Goal: Download file/media

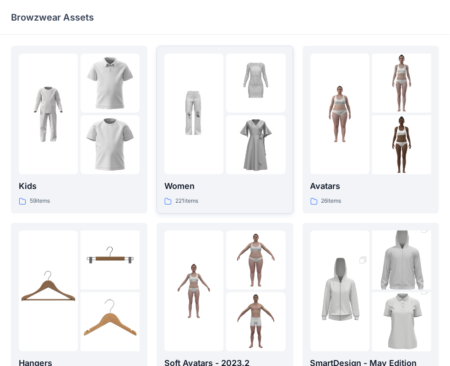
click at [209, 181] on p "Women" at bounding box center [224, 186] width 121 height 13
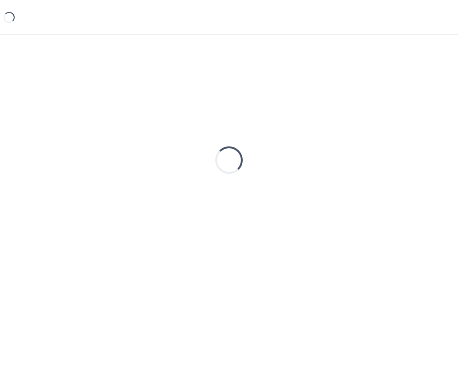
click at [209, 181] on div "Loading..." at bounding box center [229, 160] width 436 height 229
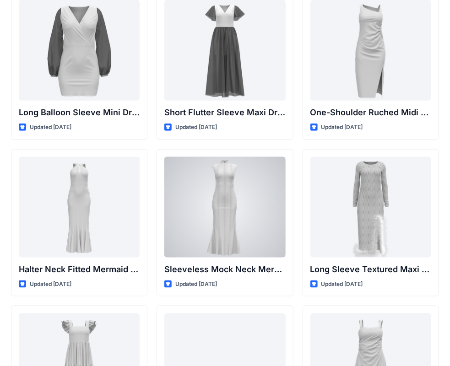
scroll to position [366, 0]
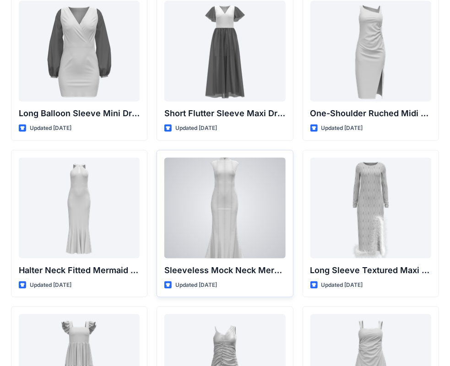
click at [232, 203] on div at bounding box center [224, 208] width 121 height 101
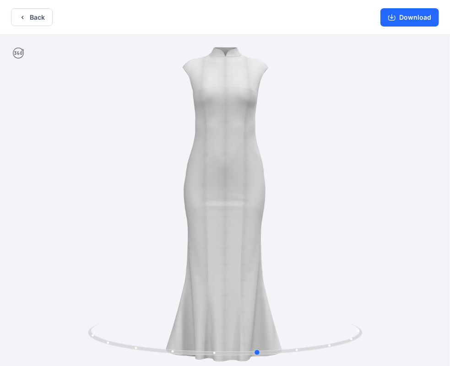
drag, startPoint x: 264, startPoint y: 212, endPoint x: 296, endPoint y: 183, distance: 43.1
click at [296, 183] on div at bounding box center [225, 201] width 450 height 333
click at [406, 20] on button "Download" at bounding box center [410, 17] width 59 height 18
click at [395, 18] on icon "button" at bounding box center [391, 17] width 7 height 7
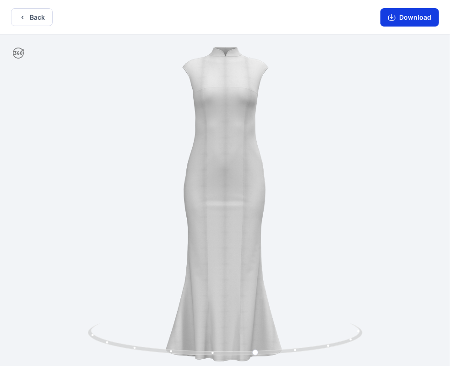
click at [400, 17] on button "Download" at bounding box center [410, 17] width 59 height 18
click at [403, 25] on button "Download" at bounding box center [410, 17] width 59 height 18
click at [401, 16] on button "Download" at bounding box center [410, 17] width 59 height 18
